Goal: Task Accomplishment & Management: Manage account settings

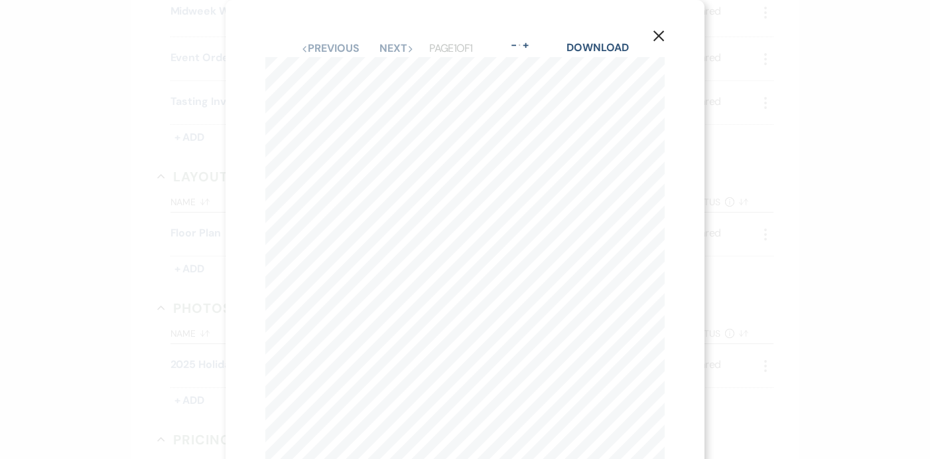
click at [631, 37] on icon "X" at bounding box center [659, 36] width 12 height 12
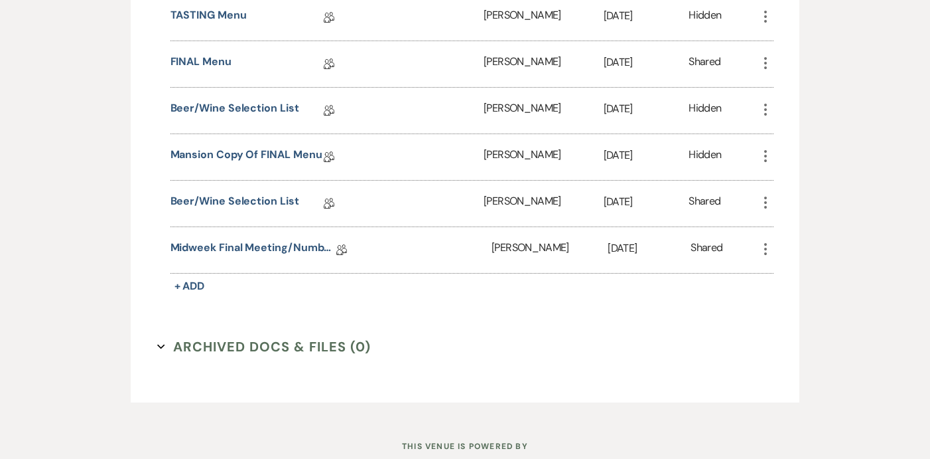
scroll to position [1449, 0]
click at [257, 249] on link "Midweek Final Meeting/Numbers Doc" at bounding box center [254, 248] width 166 height 21
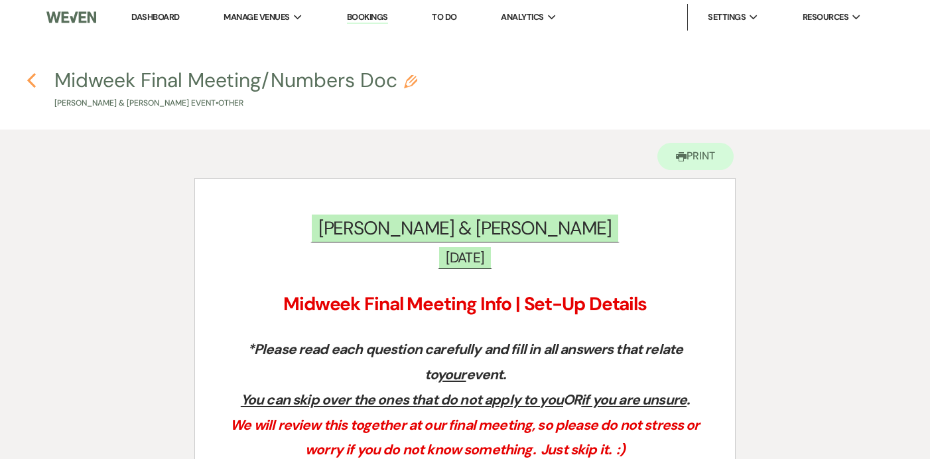
click at [27, 80] on icon "Previous" at bounding box center [32, 80] width 10 height 16
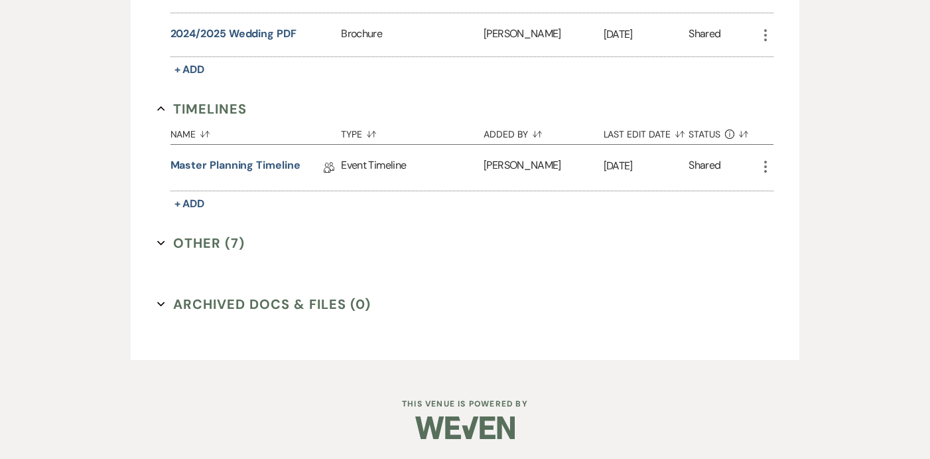
click at [160, 245] on icon "Expand" at bounding box center [161, 243] width 8 height 8
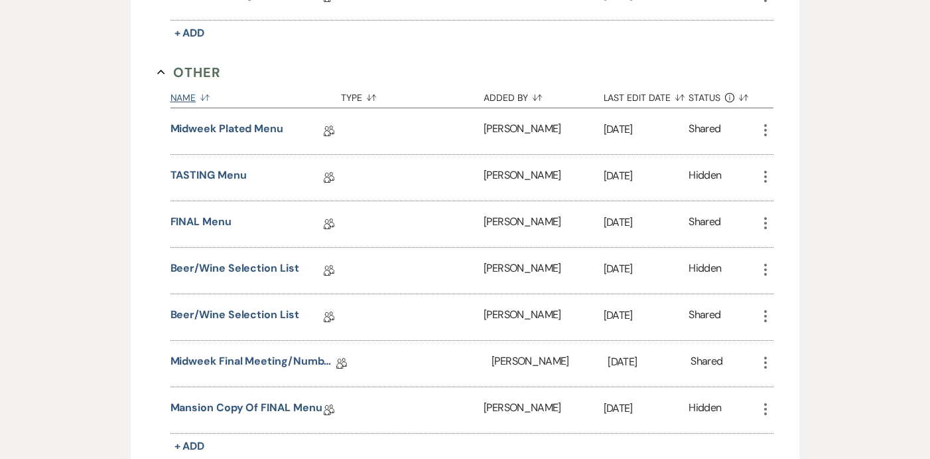
scroll to position [1467, 0]
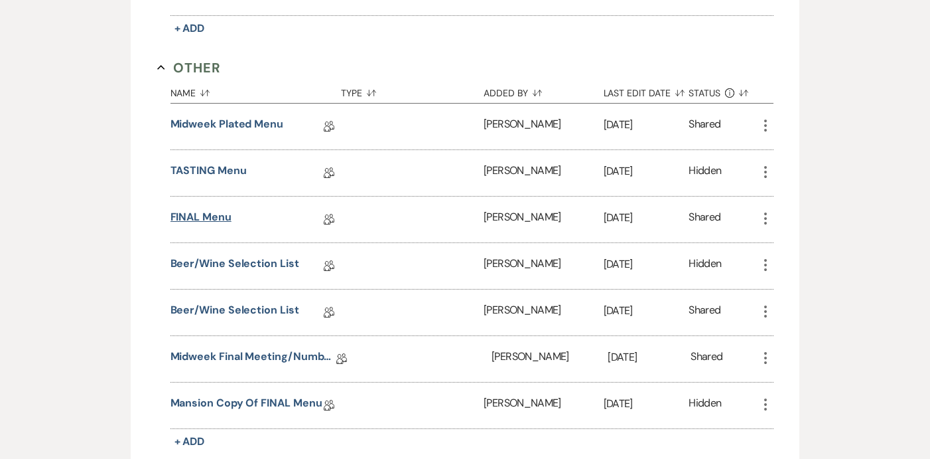
click at [200, 218] on link "FINAL Menu" at bounding box center [201, 219] width 61 height 21
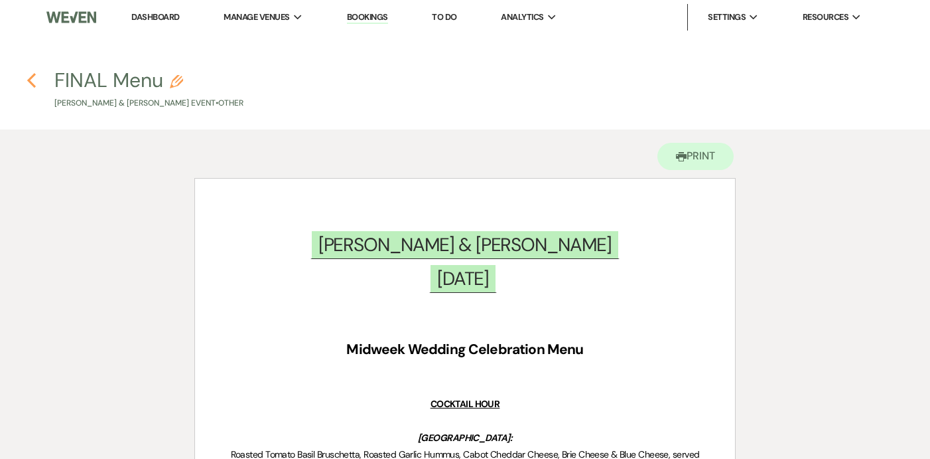
click at [33, 81] on icon "Previous" at bounding box center [32, 80] width 10 height 16
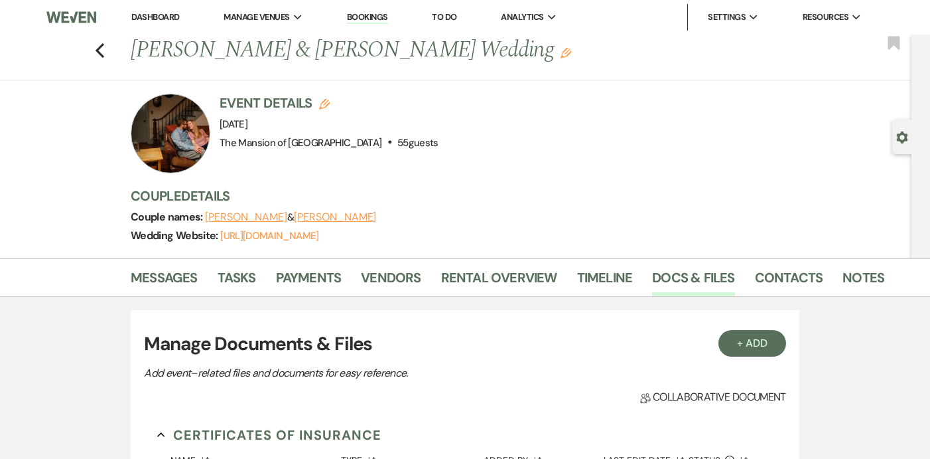
scroll to position [1292, 0]
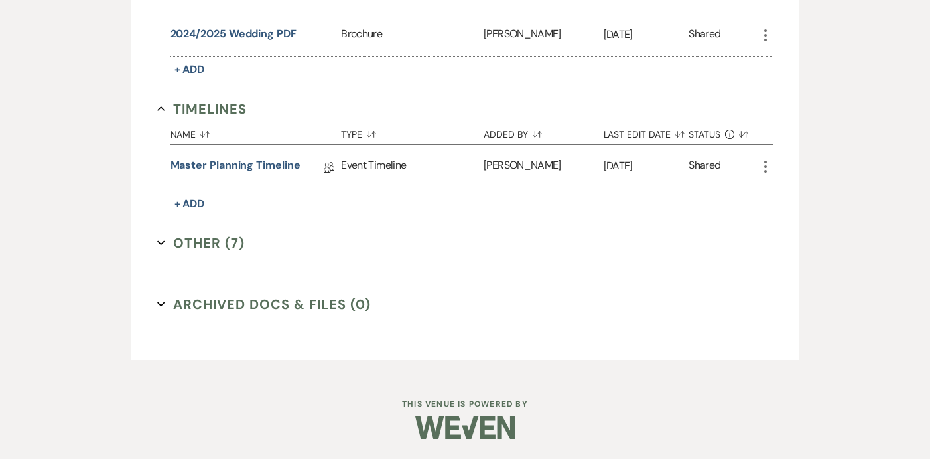
click at [163, 237] on button "Other (7) Expand" at bounding box center [201, 243] width 88 height 20
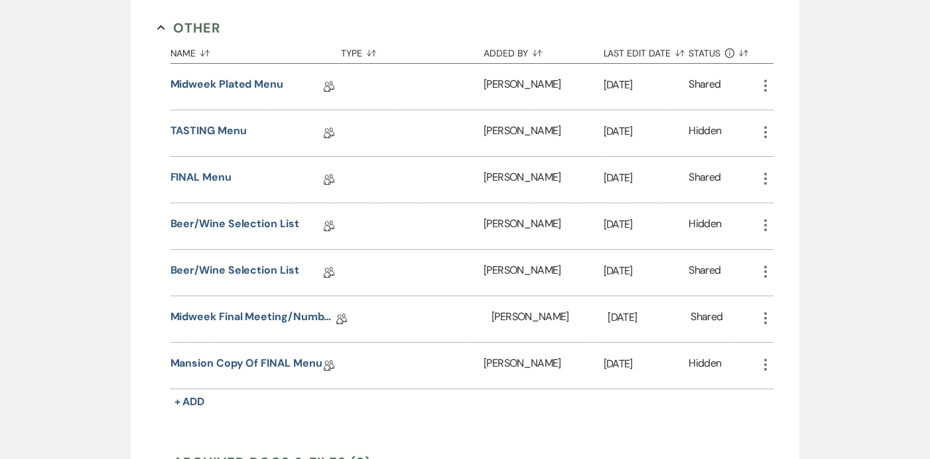
scroll to position [1508, 0]
click at [259, 366] on link "Mansion Copy of FINAL Menu" at bounding box center [247, 364] width 152 height 21
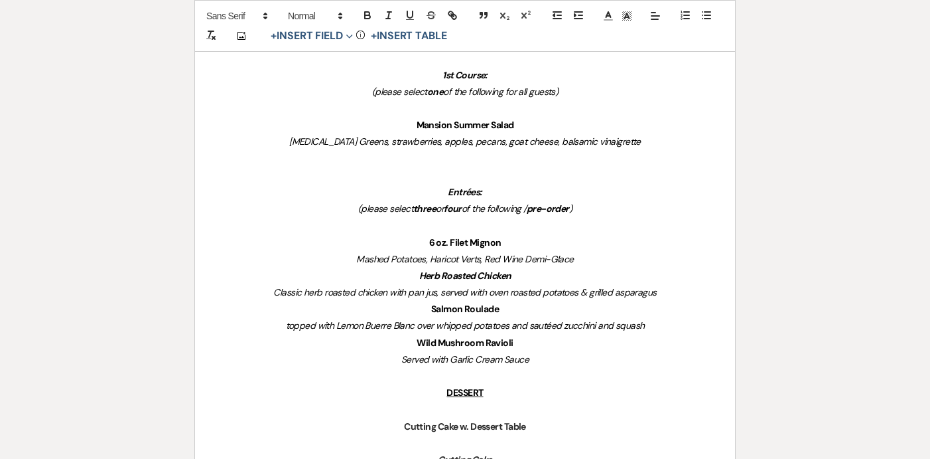
scroll to position [677, 0]
click at [513, 236] on p "6 oz. Filet Mignon" at bounding box center [465, 242] width 476 height 17
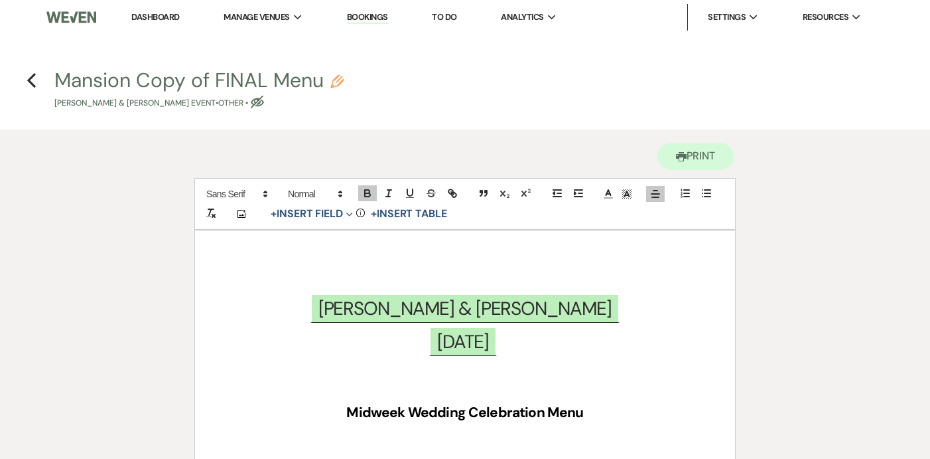
click at [32, 88] on div "Previous" at bounding box center [32, 78] width 10 height 21
click at [32, 82] on icon "Previous" at bounding box center [32, 80] width 10 height 16
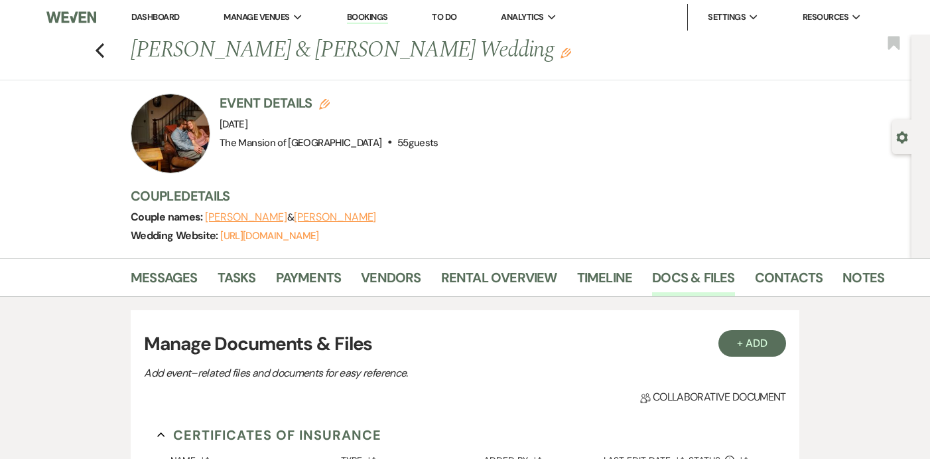
scroll to position [1292, 0]
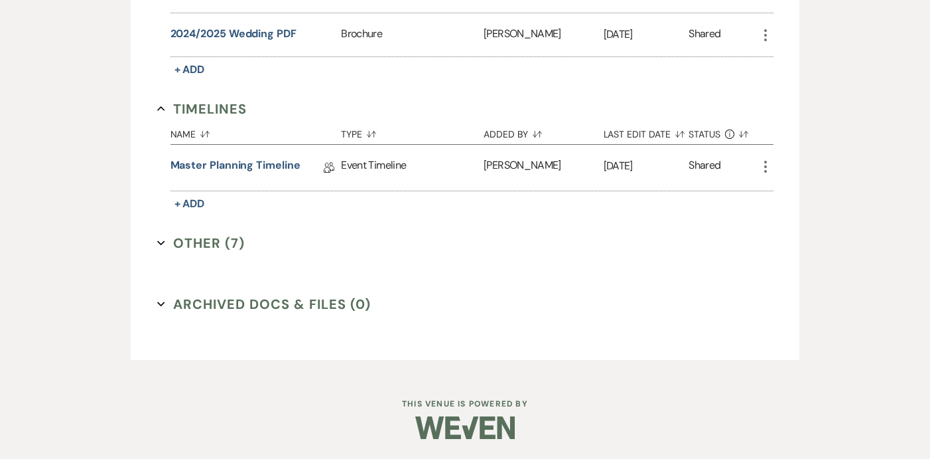
click at [159, 243] on use "button" at bounding box center [160, 242] width 7 height 5
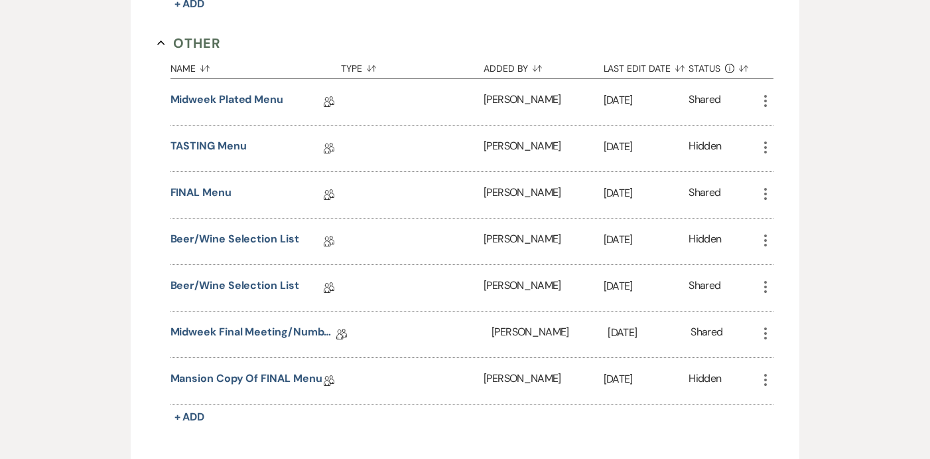
scroll to position [1495, 0]
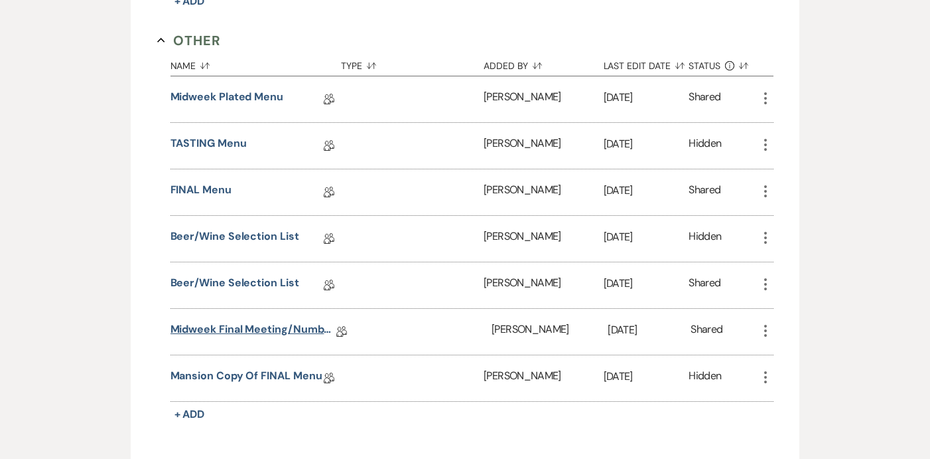
click at [242, 325] on link "Midweek Final Meeting/Numbers Doc" at bounding box center [254, 331] width 166 height 21
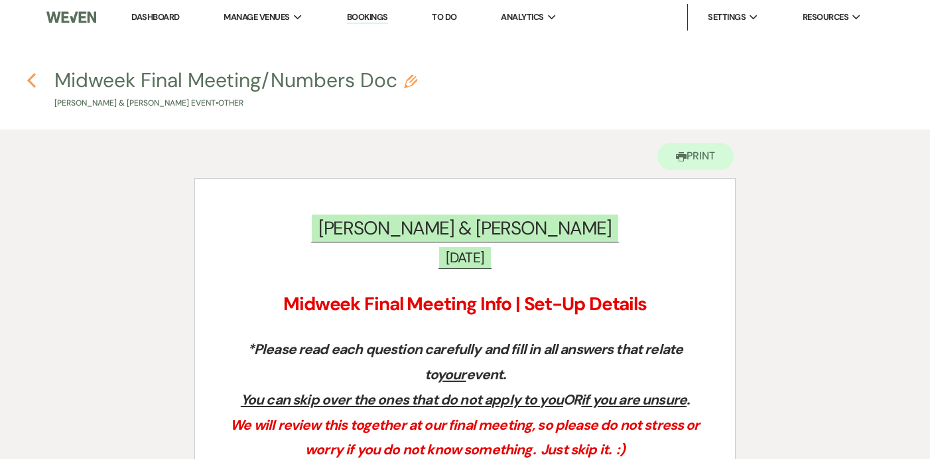
click at [29, 81] on use "button" at bounding box center [31, 80] width 9 height 15
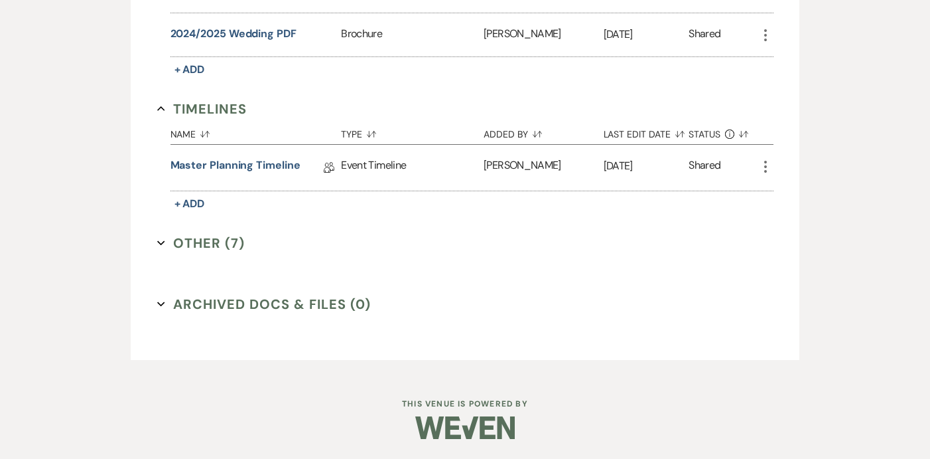
click at [161, 239] on icon "Expand" at bounding box center [161, 243] width 8 height 8
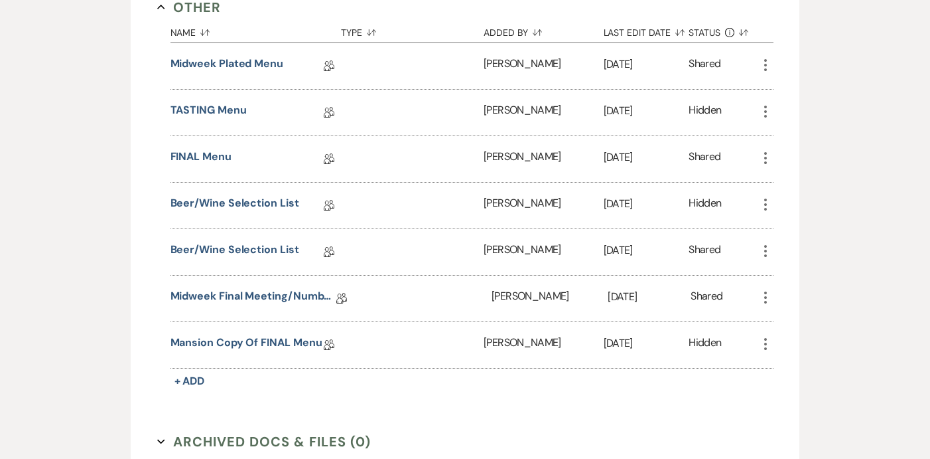
scroll to position [1540, 0]
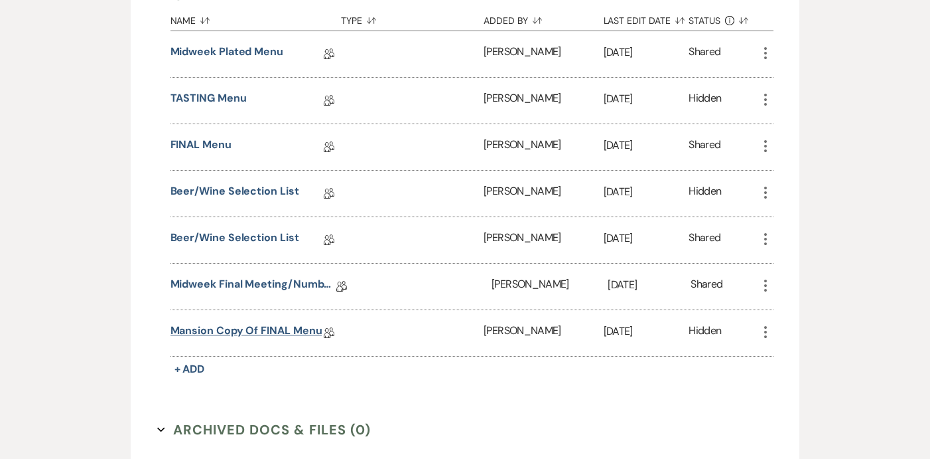
click at [219, 336] on link "Mansion Copy of FINAL Menu" at bounding box center [247, 333] width 152 height 21
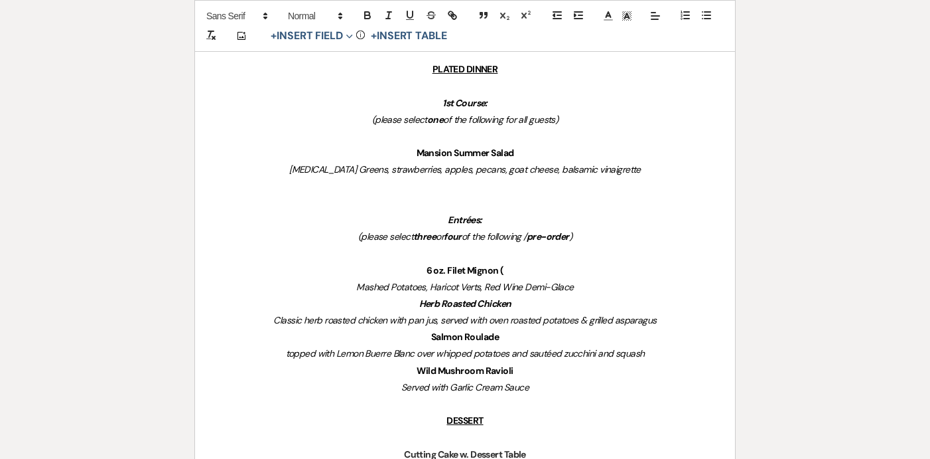
scroll to position [652, 0]
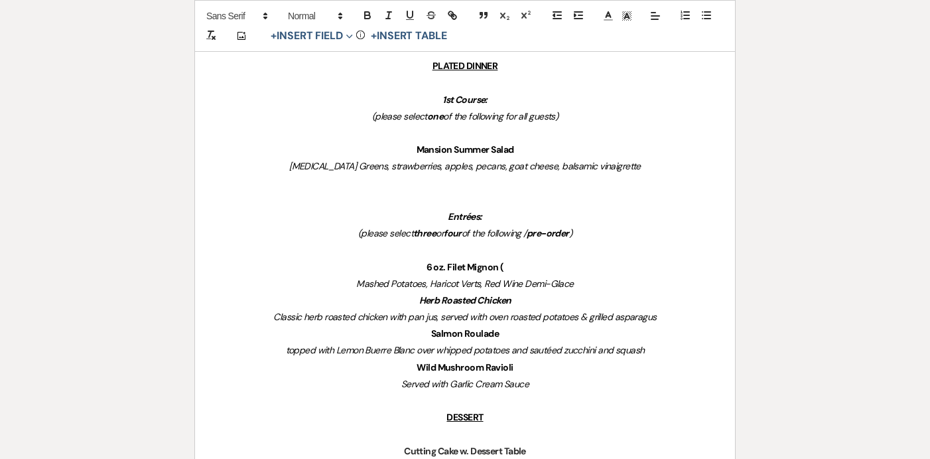
click at [519, 265] on p "6 oz. Filet Mignon (" at bounding box center [465, 267] width 476 height 17
click at [530, 297] on p "Herb Roasted Chicken" at bounding box center [465, 300] width 476 height 17
click at [527, 334] on p "Salmon Roulade" at bounding box center [465, 333] width 476 height 17
click at [540, 366] on p "Wild Mushroom Ravioli" at bounding box center [465, 367] width 476 height 17
click at [513, 390] on p "Served with Garlic Cream Sauce" at bounding box center [465, 384] width 476 height 17
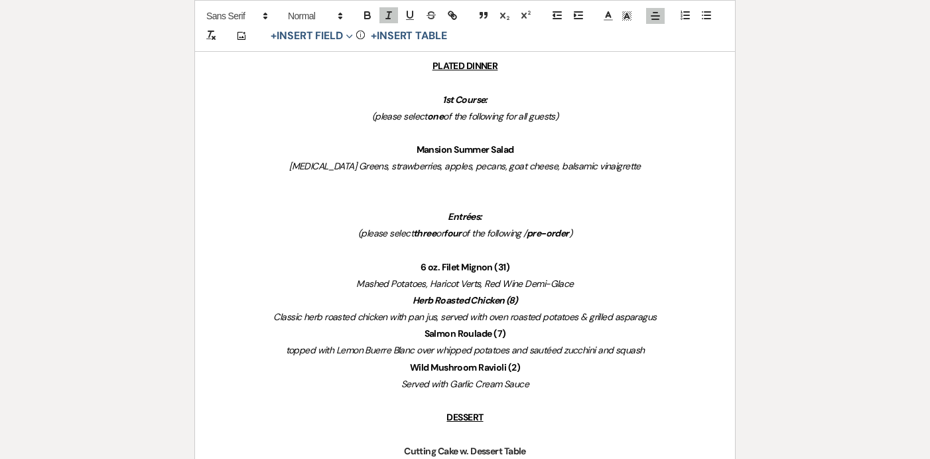
click at [441, 419] on p "DESSERT" at bounding box center [465, 417] width 476 height 17
click at [450, 409] on p at bounding box center [465, 417] width 476 height 17
drag, startPoint x: 495, startPoint y: 392, endPoint x: 435, endPoint y: 400, distance: 60.2
click at [435, 399] on p "Kids Meal (13)" at bounding box center [465, 400] width 476 height 17
click at [503, 402] on p "Kids Meal (13)" at bounding box center [465, 400] width 476 height 17
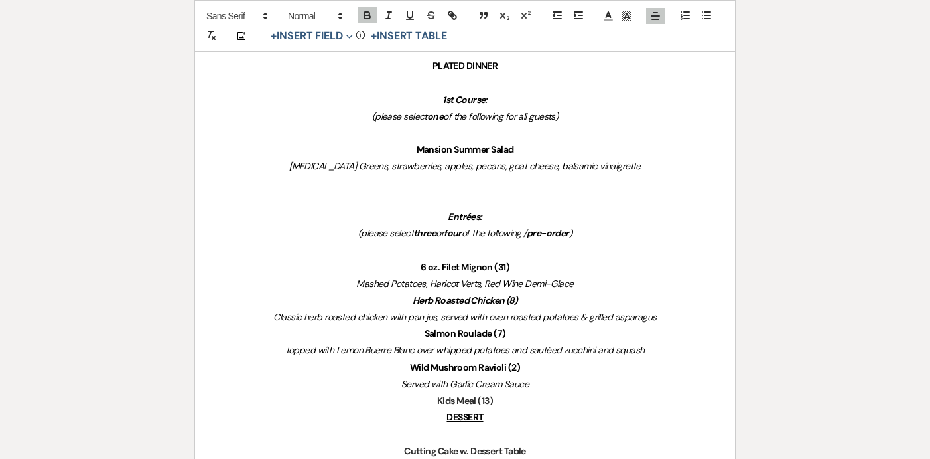
click at [444, 419] on p "DESSERT" at bounding box center [465, 417] width 476 height 17
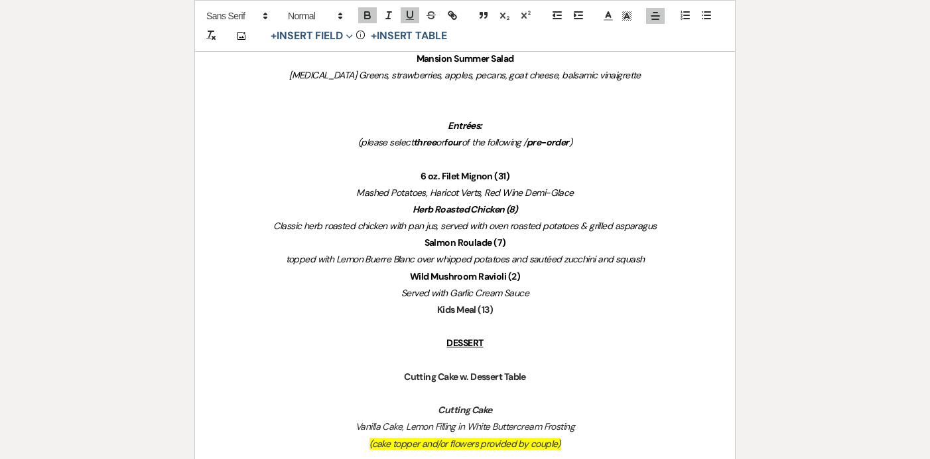
scroll to position [750, 0]
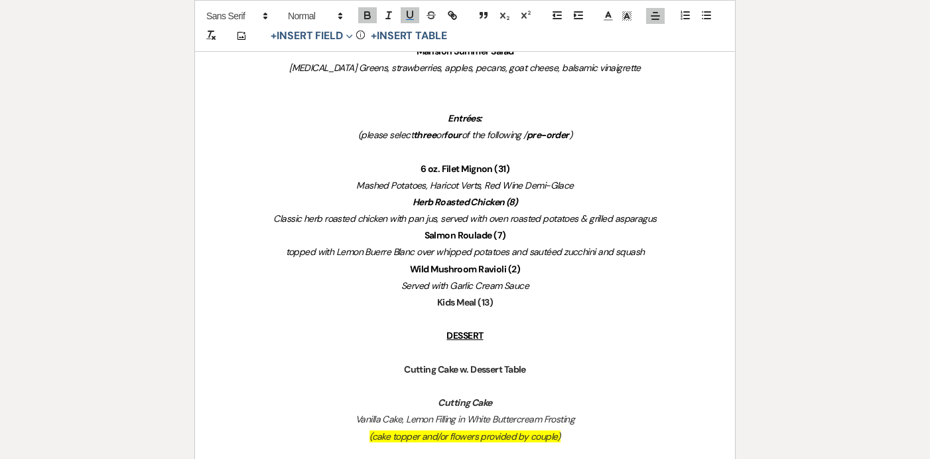
click at [491, 309] on p "Kids Meal (13)" at bounding box center [465, 302] width 476 height 17
click at [510, 297] on p "Kids Meal (13)" at bounding box center [465, 302] width 476 height 17
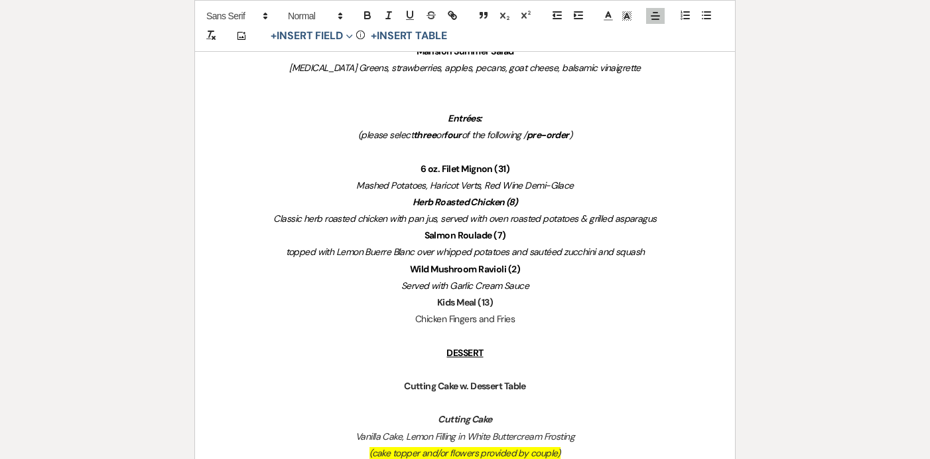
click at [536, 236] on p "Salmon Roulade (7)" at bounding box center [465, 235] width 476 height 17
drag, startPoint x: 553, startPoint y: 235, endPoint x: 488, endPoint y: 234, distance: 65.1
click at [488, 234] on p "Salmon Roulade (7) *1DF&GF" at bounding box center [465, 235] width 476 height 17
click at [629, 19] on polyline at bounding box center [627, 15] width 5 height 5
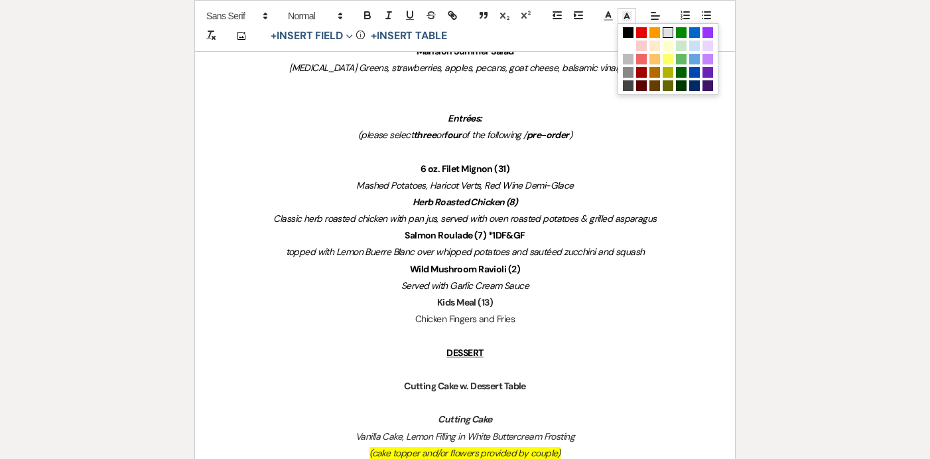
click at [631, 31] on span at bounding box center [668, 32] width 11 height 11
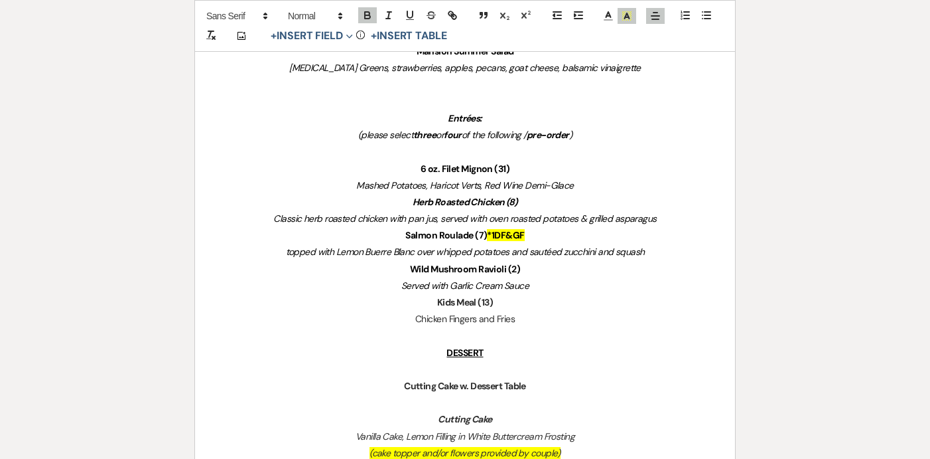
click at [597, 173] on p "6 oz. Filet Mignon (31)" at bounding box center [465, 169] width 476 height 17
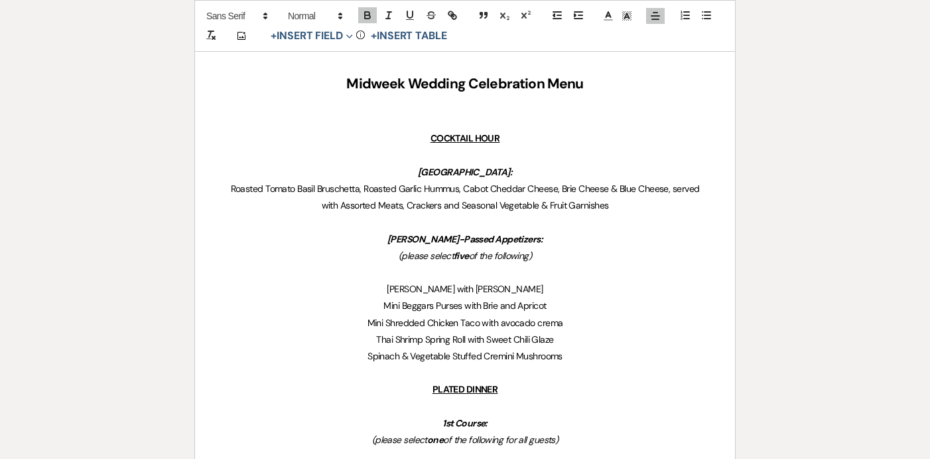
scroll to position [0, 0]
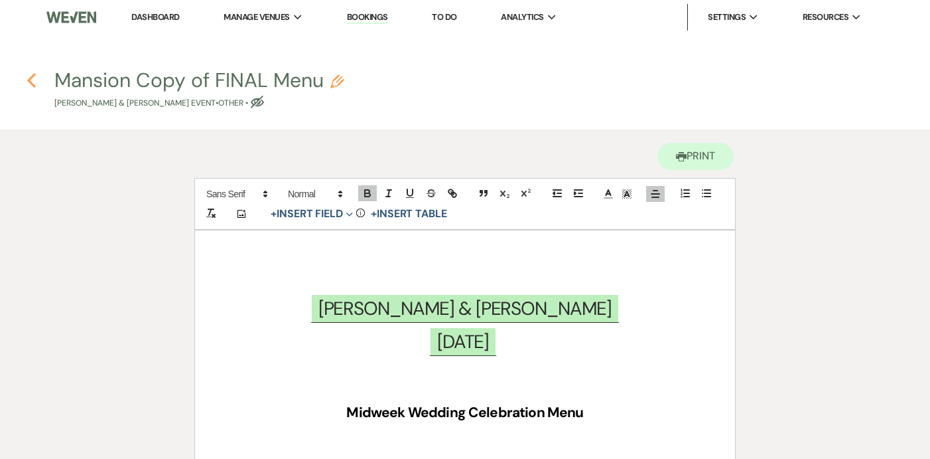
click at [36, 76] on icon "Previous" at bounding box center [32, 80] width 10 height 16
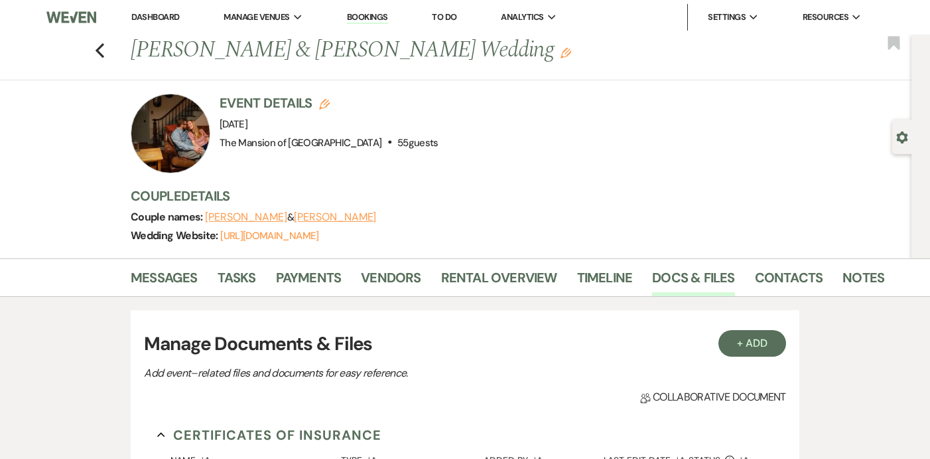
scroll to position [1292, 0]
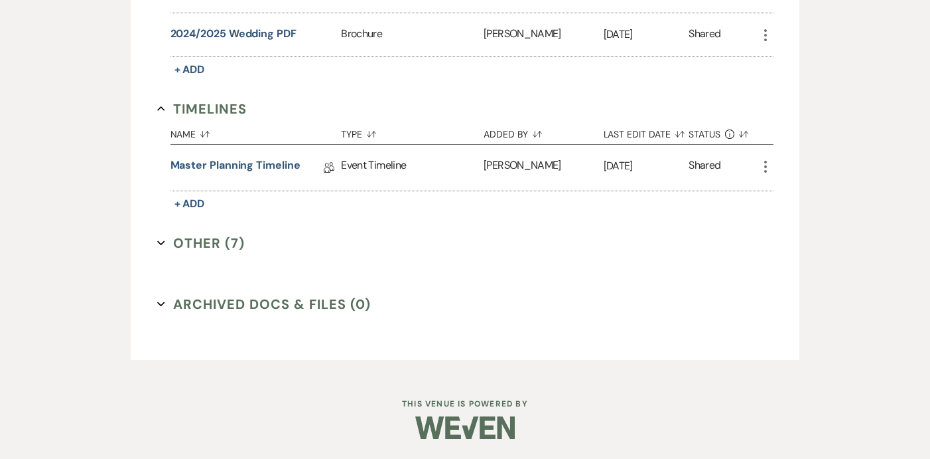
click at [157, 244] on icon "Expand" at bounding box center [161, 243] width 8 height 8
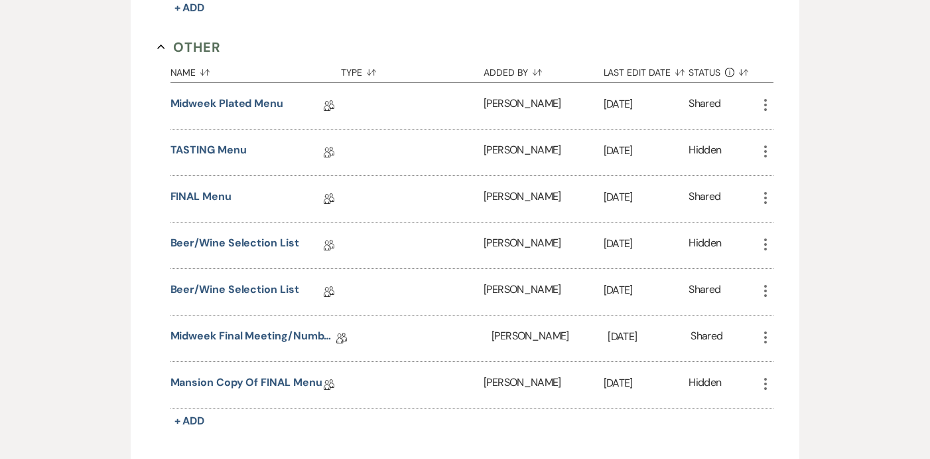
scroll to position [1665, 0]
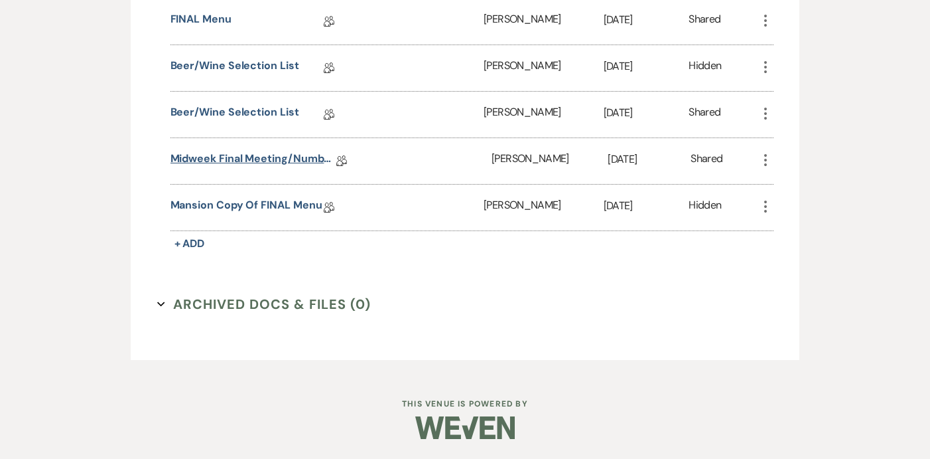
click at [219, 157] on link "Midweek Final Meeting/Numbers Doc" at bounding box center [254, 161] width 166 height 21
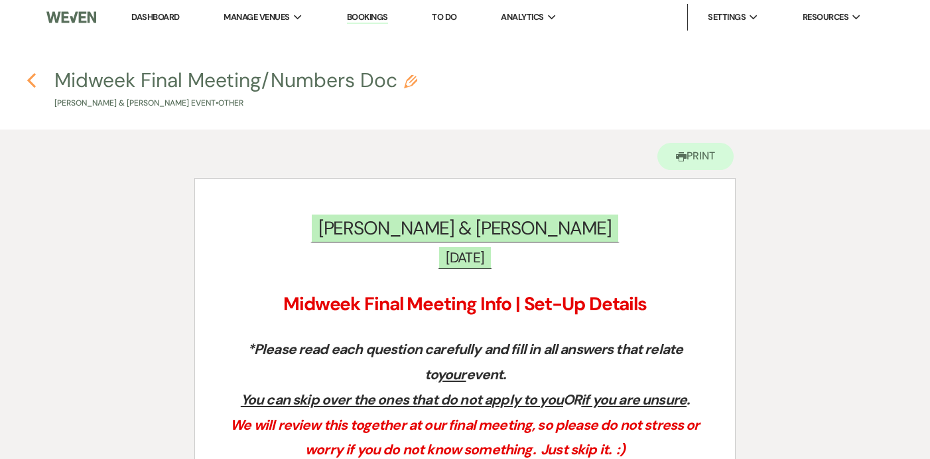
click at [30, 75] on icon "Previous" at bounding box center [32, 80] width 10 height 16
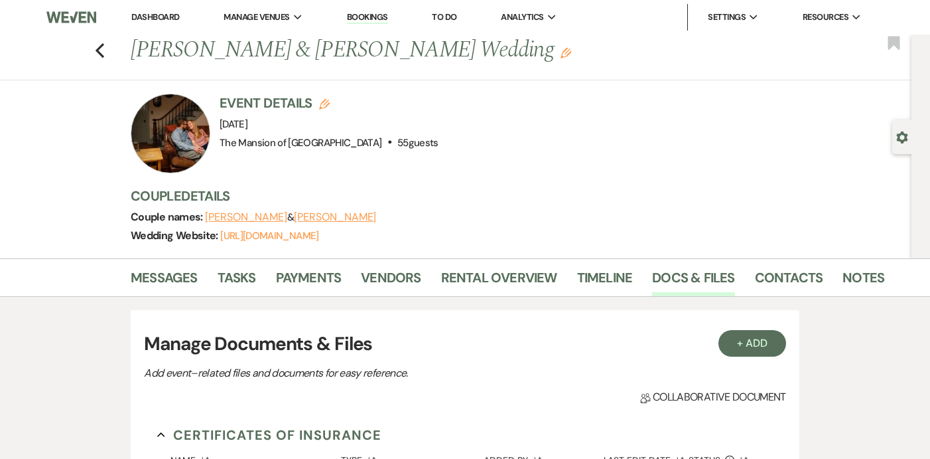
scroll to position [1292, 0]
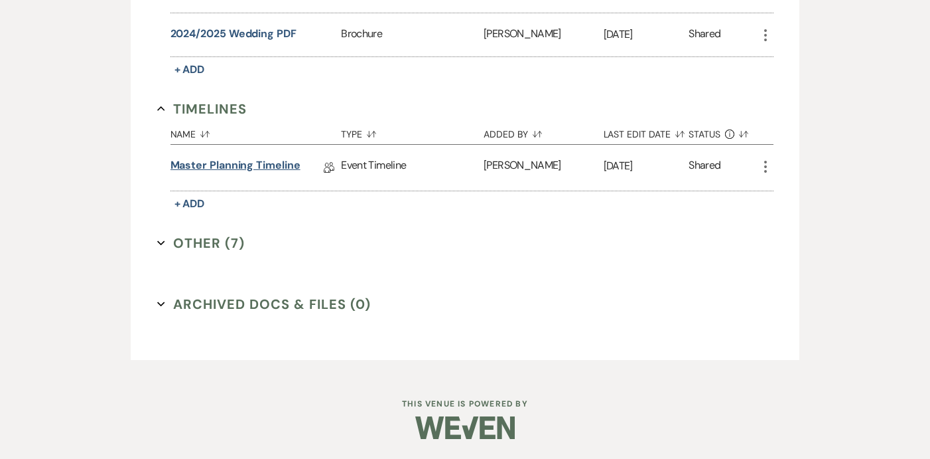
click at [195, 159] on link "Master Planning Timeline" at bounding box center [236, 167] width 130 height 21
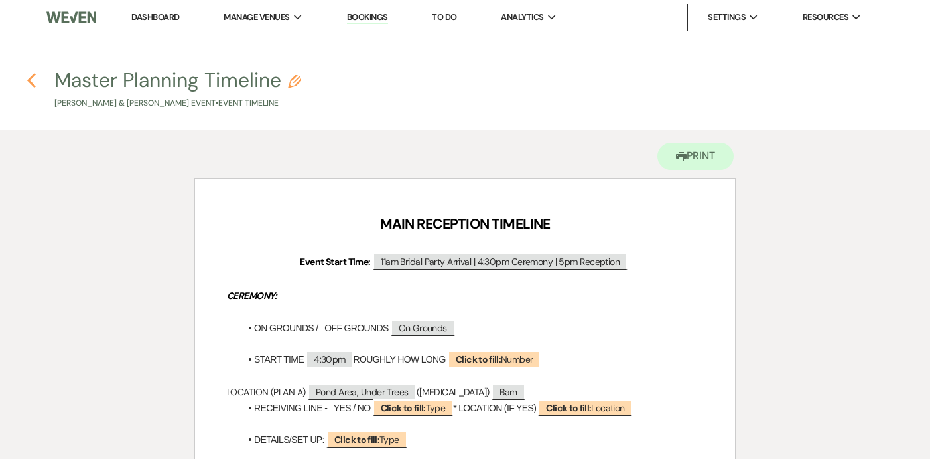
click at [29, 76] on icon "Previous" at bounding box center [32, 80] width 10 height 16
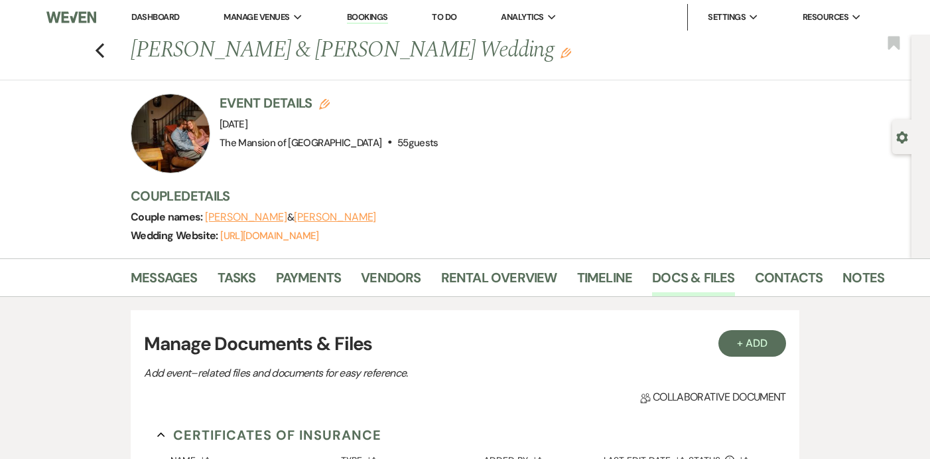
scroll to position [1292, 0]
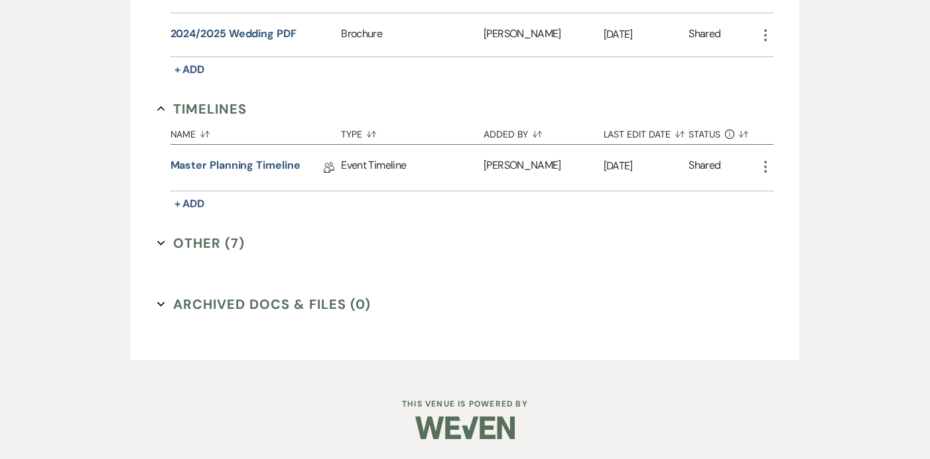
click at [167, 238] on button "Other (7) Expand" at bounding box center [201, 243] width 88 height 20
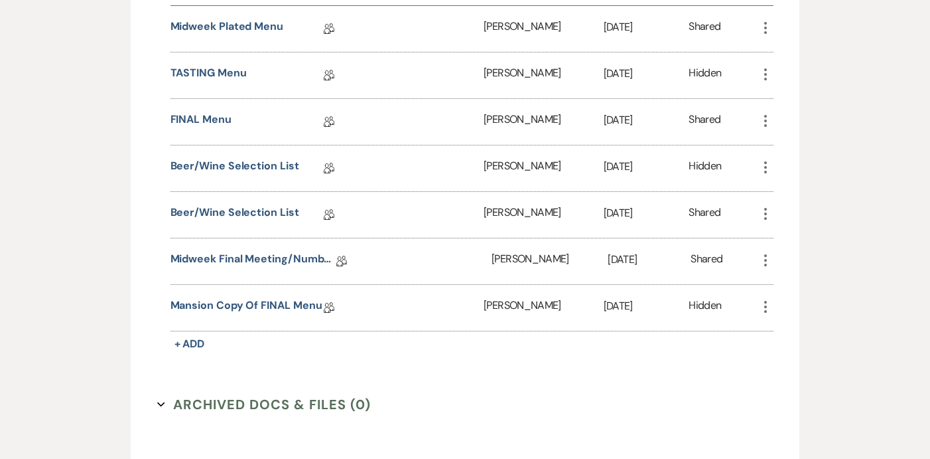
scroll to position [1573, 0]
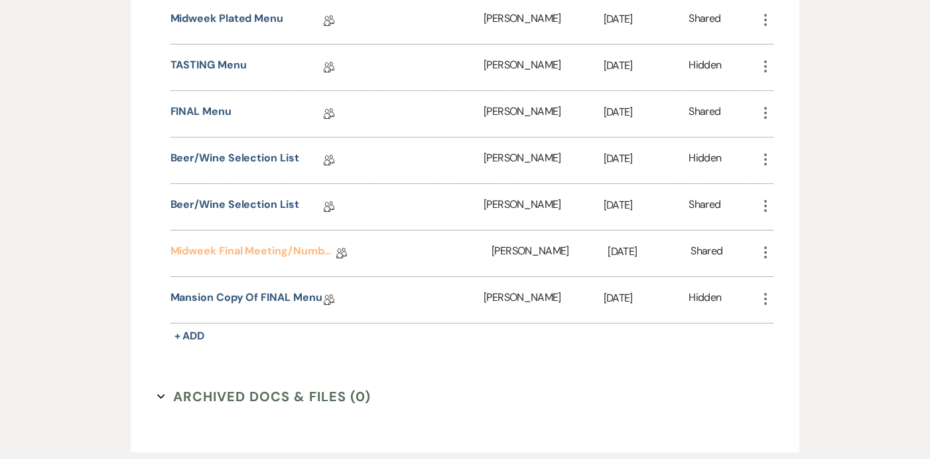
click at [200, 253] on link "Midweek Final Meeting/Numbers Doc" at bounding box center [254, 253] width 166 height 21
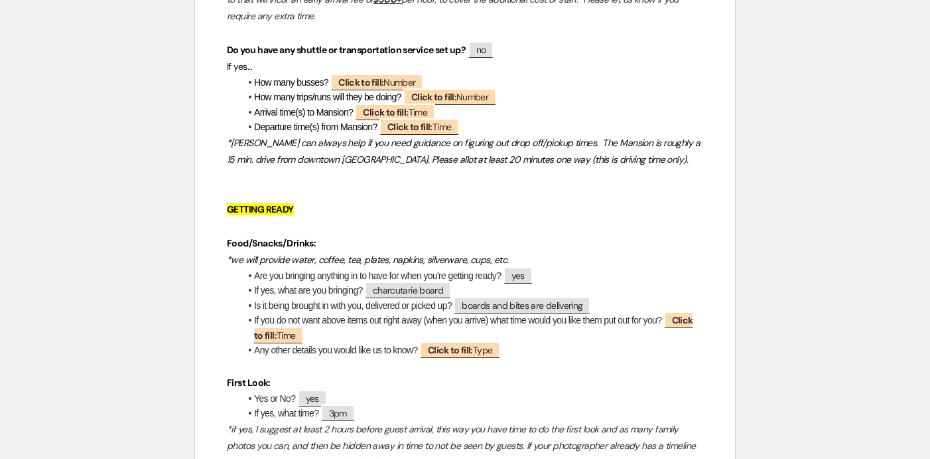
scroll to position [1986, 0]
